Goal: Task Accomplishment & Management: Use online tool/utility

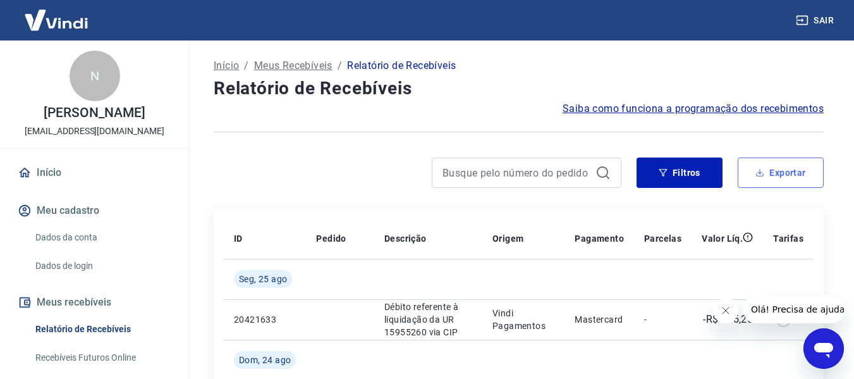
click at [772, 173] on button "Exportar" at bounding box center [781, 172] width 86 height 30
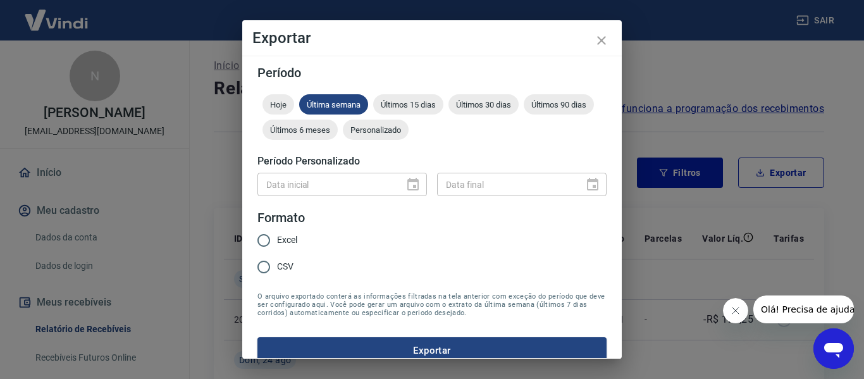
click at [404, 182] on div "Data inicial" at bounding box center [341, 184] width 169 height 23
click at [408, 133] on span "Personalizado" at bounding box center [376, 129] width 66 height 9
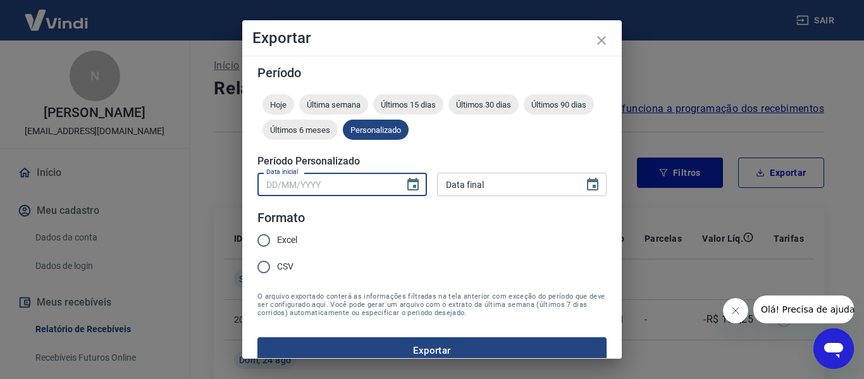
click at [374, 177] on input "Data inicial" at bounding box center [326, 184] width 138 height 23
type input "[DATE]"
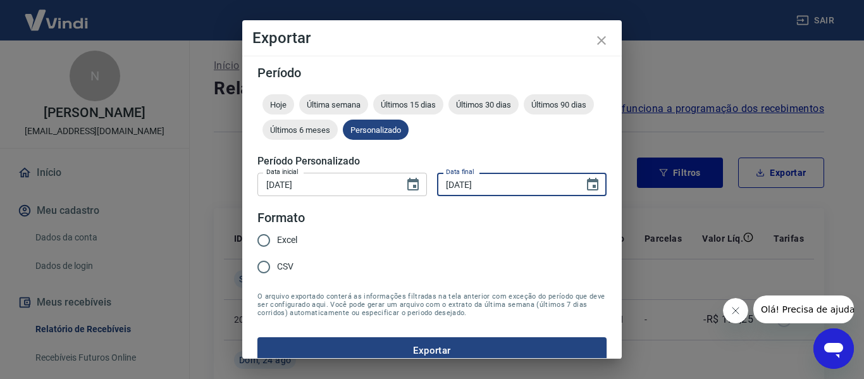
type input "[DATE]"
click at [269, 241] on input "Excel" at bounding box center [263, 240] width 27 height 27
radio input "true"
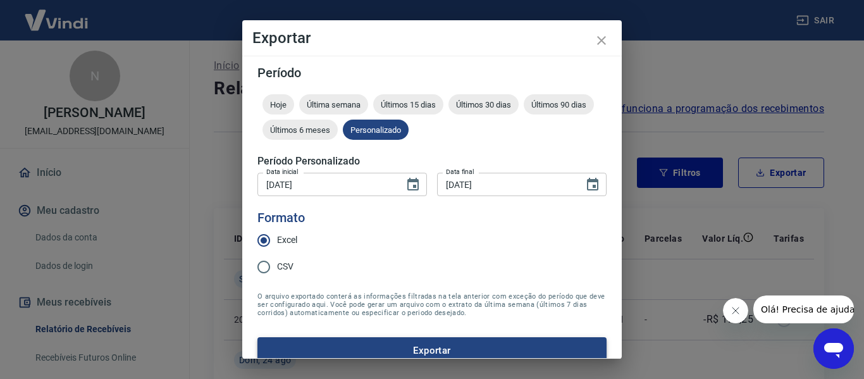
click at [404, 341] on button "Exportar" at bounding box center [431, 350] width 349 height 27
